Goal: Information Seeking & Learning: Learn about a topic

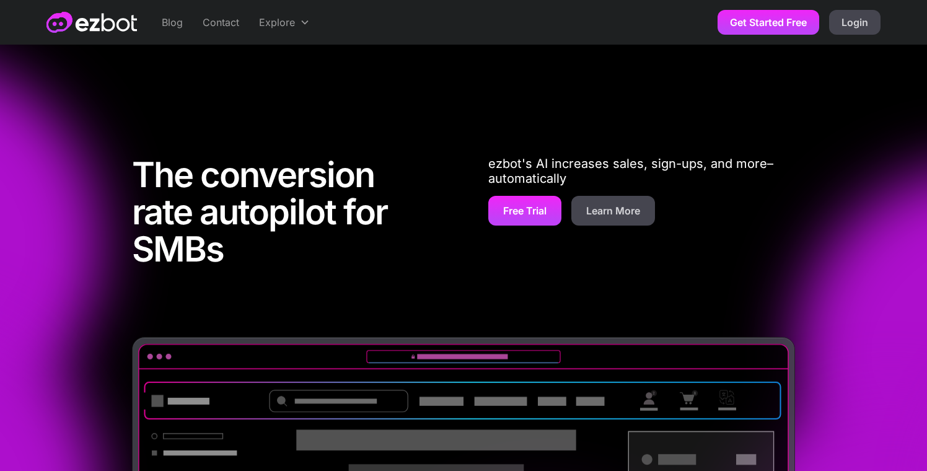
click at [163, 22] on link "Blog" at bounding box center [172, 22] width 41 height 45
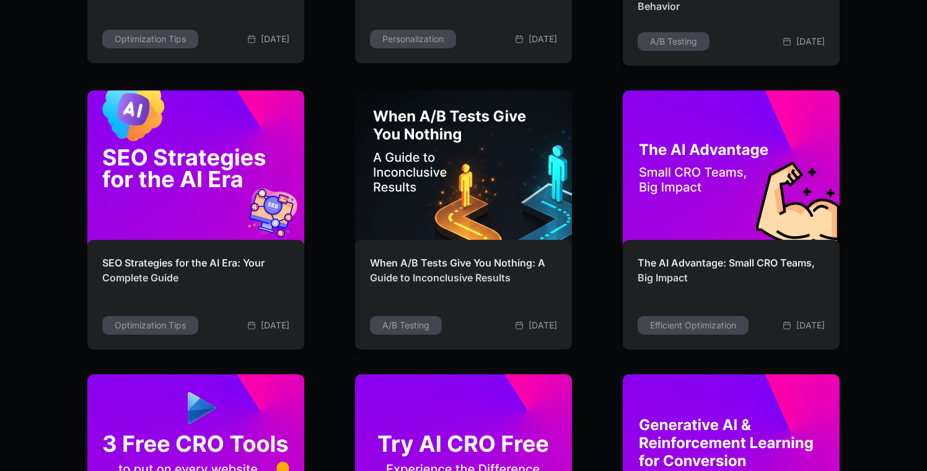
scroll to position [538, 0]
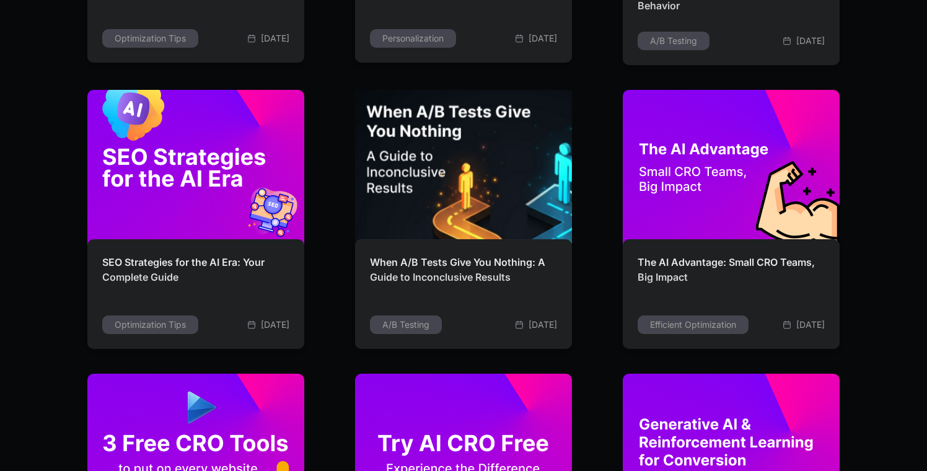
click at [516, 178] on img at bounding box center [463, 167] width 233 height 167
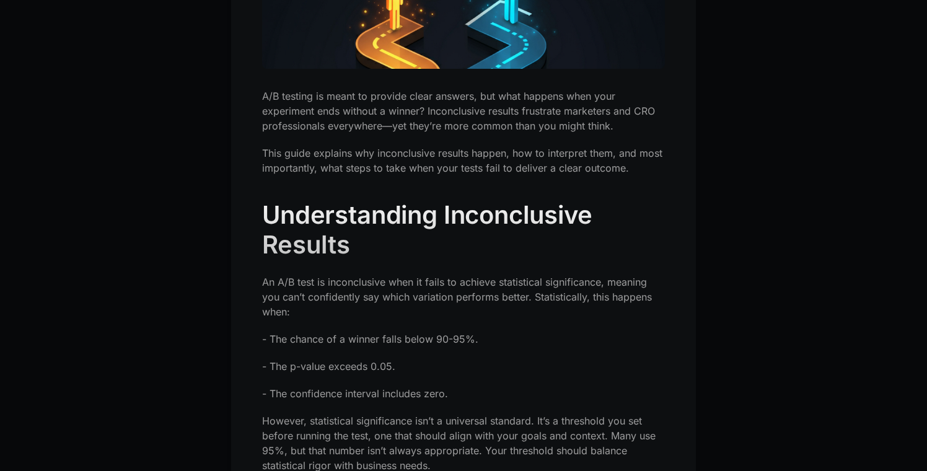
scroll to position [494, 0]
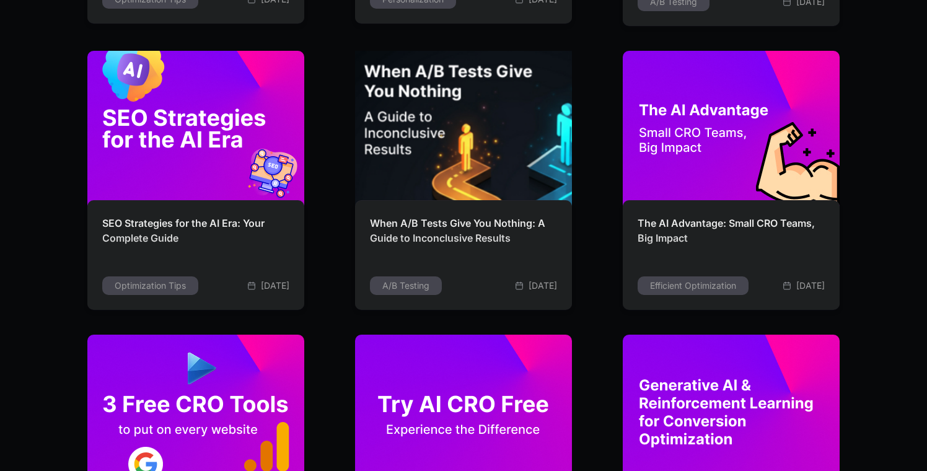
scroll to position [578, 0]
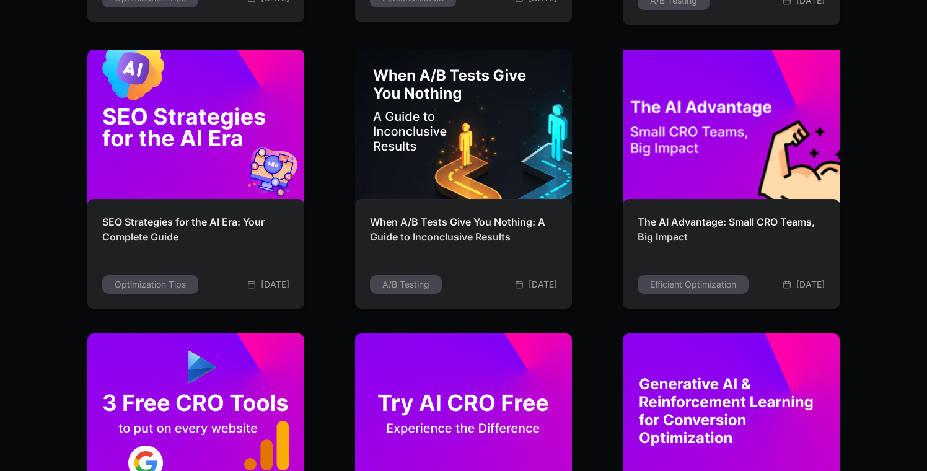
click at [753, 120] on img at bounding box center [731, 127] width 237 height 170
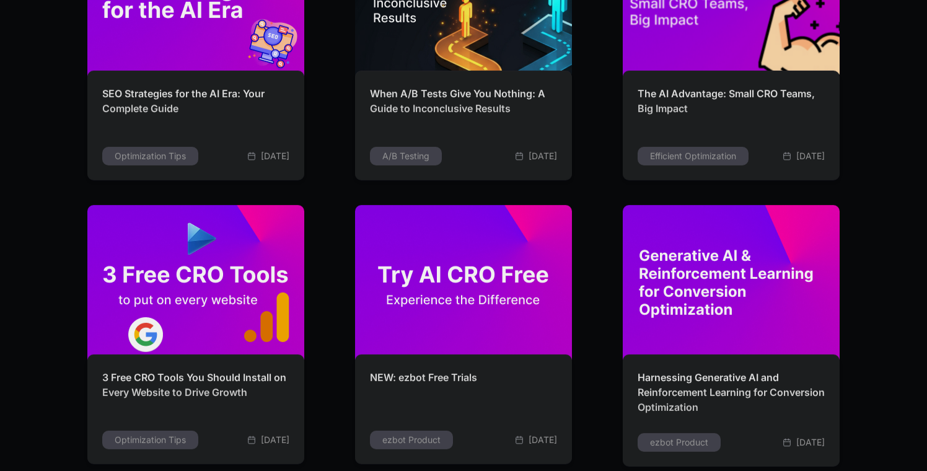
scroll to position [712, 0]
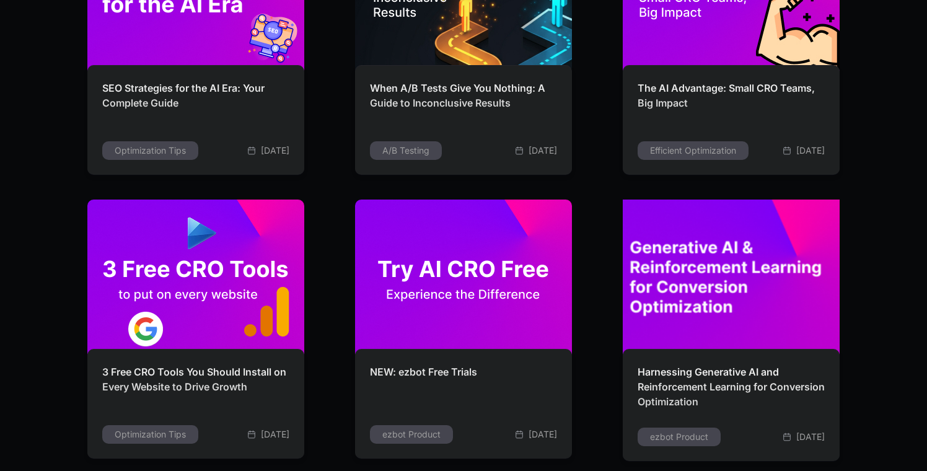
click at [694, 301] on img at bounding box center [732, 277] width 239 height 170
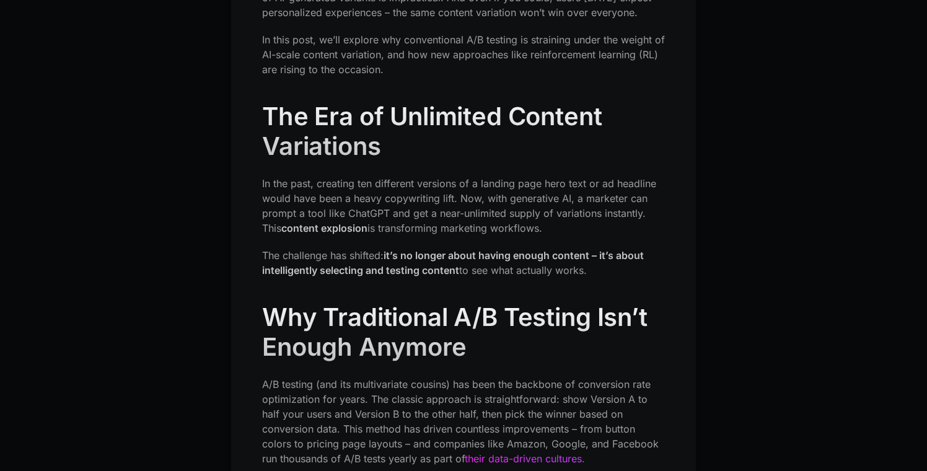
scroll to position [877, 0]
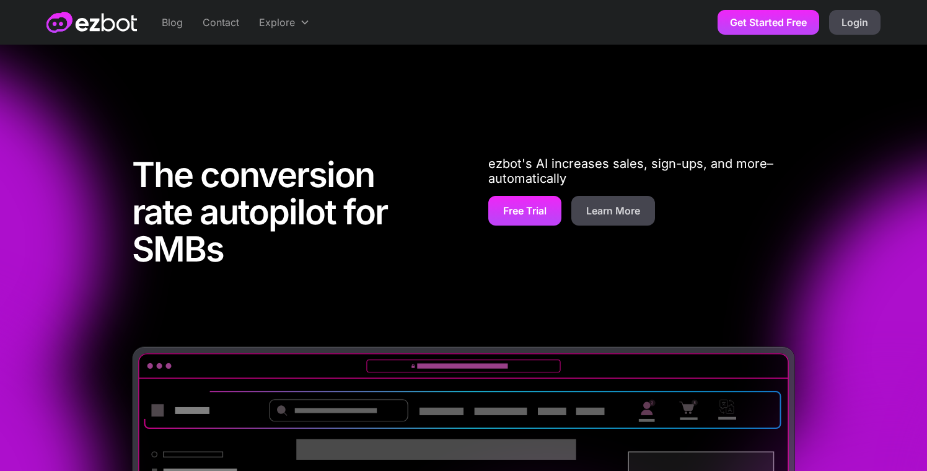
click at [177, 20] on link "Blog" at bounding box center [172, 22] width 41 height 45
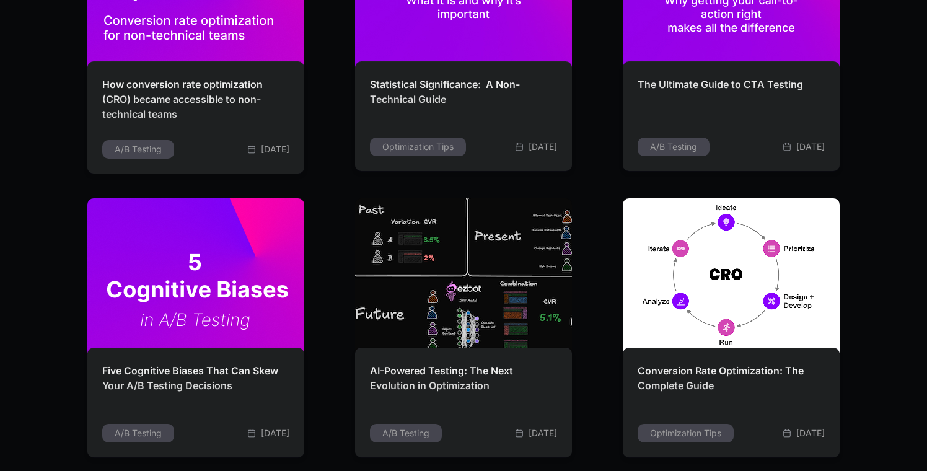
scroll to position [1869, 0]
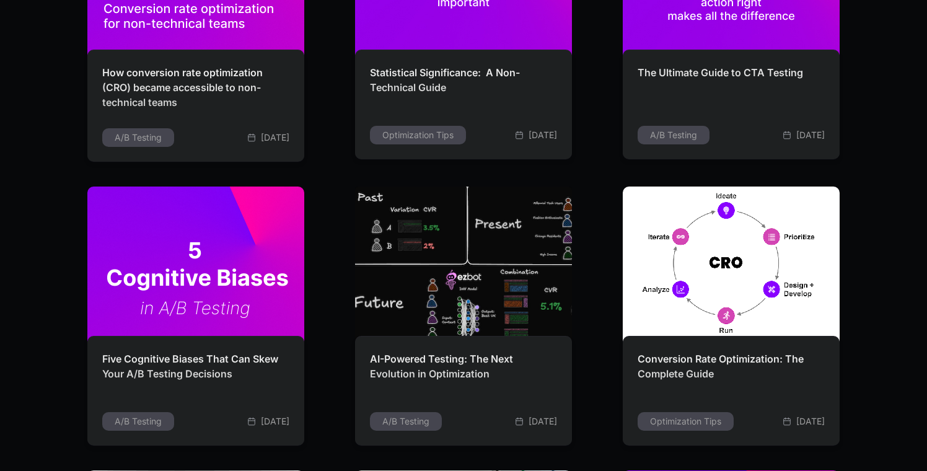
click at [518, 289] on img at bounding box center [463, 264] width 219 height 156
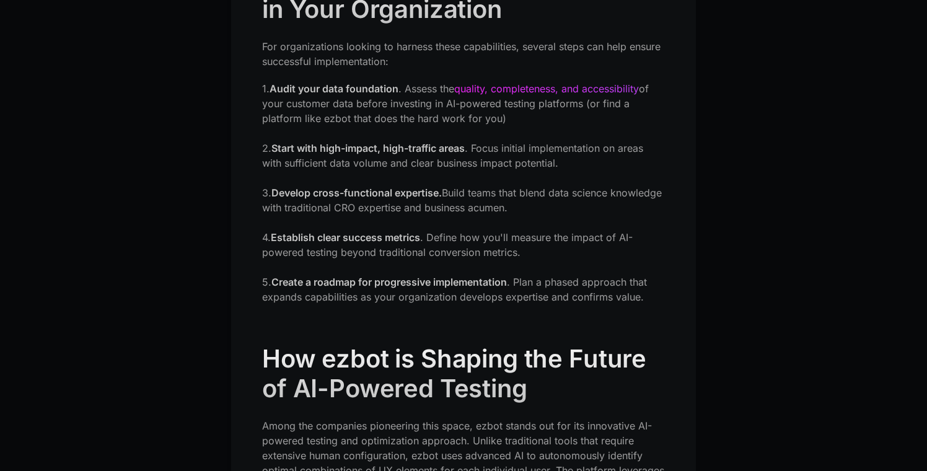
scroll to position [4545, 0]
